Goal: Navigation & Orientation: Find specific page/section

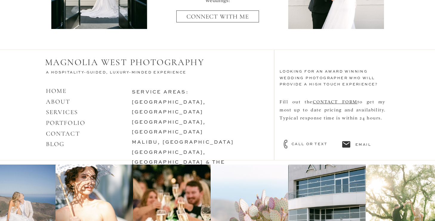
scroll to position [2580, 0]
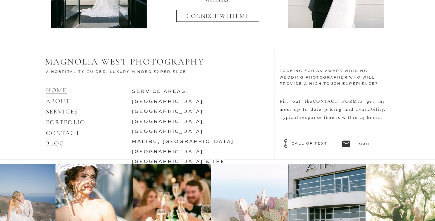
click at [60, 101] on link "HOME ABOUT" at bounding box center [58, 95] width 24 height 18
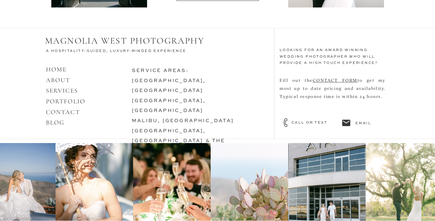
scroll to position [2599, 0]
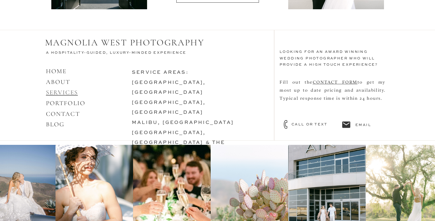
click at [64, 92] on link "SERVICES" at bounding box center [62, 92] width 32 height 7
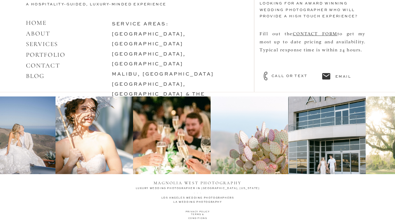
scroll to position [2649, 0]
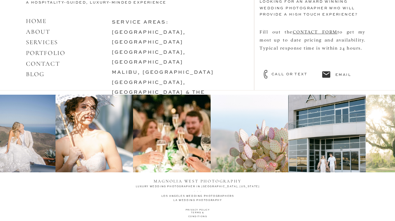
click at [73, 112] on img at bounding box center [94, 134] width 78 height 78
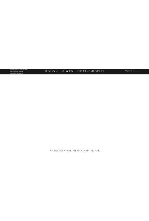
scroll to position [0, 0]
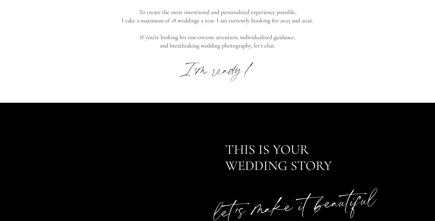
scroll to position [2757, 0]
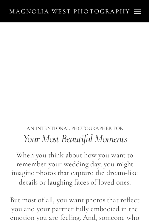
click at [138, 6] on icon at bounding box center [138, 11] width 14 height 11
click at [142, 11] on icon at bounding box center [138, 11] width 14 height 11
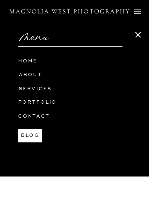
click at [142, 11] on icon at bounding box center [138, 11] width 14 height 11
